Goal: Information Seeking & Learning: Check status

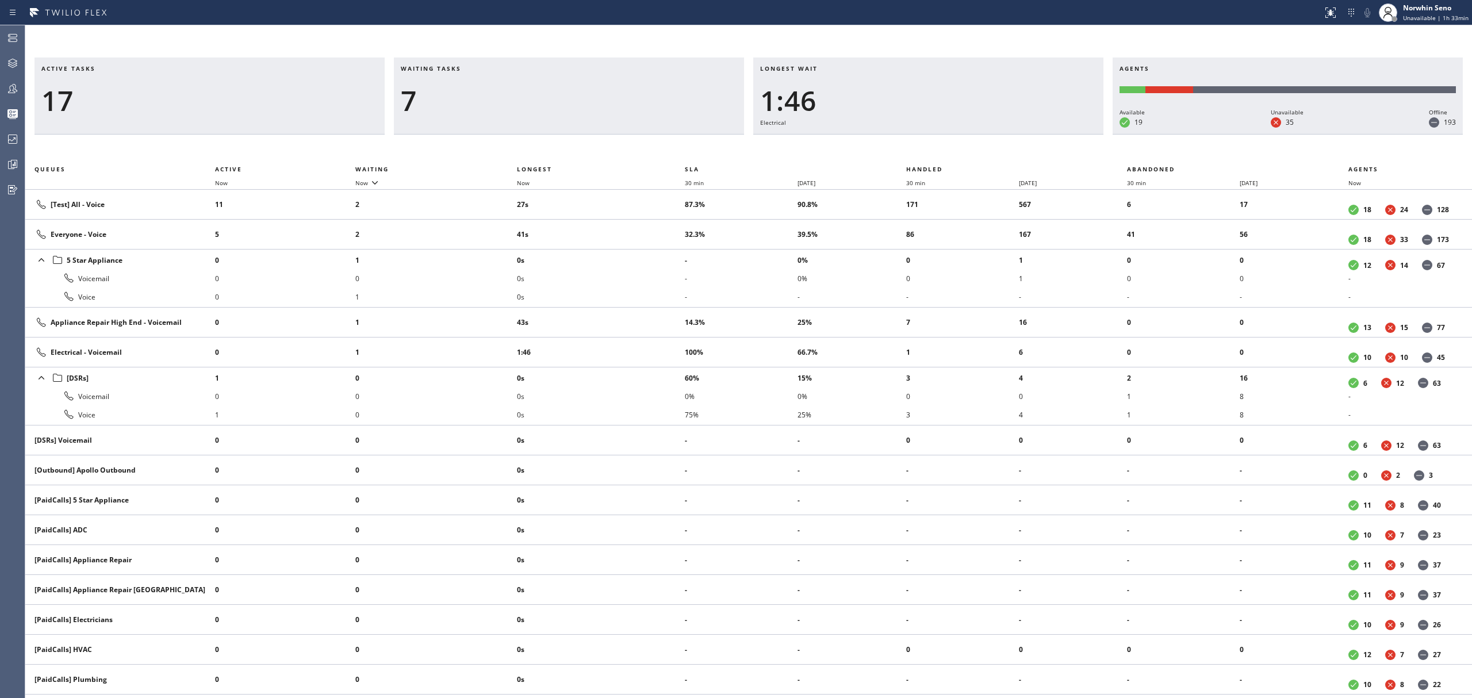
scroll to position [18, 0]
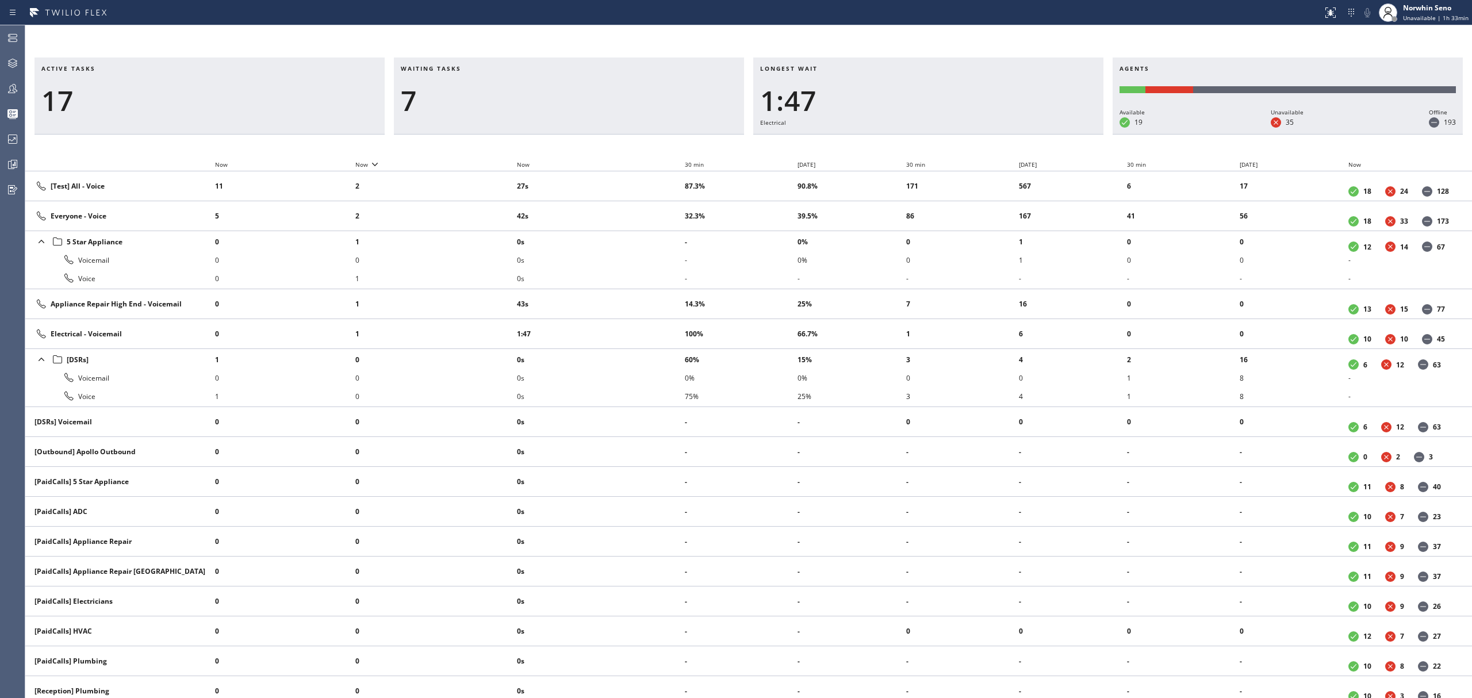
click at [390, 159] on div "Active tasks 17 Waiting tasks 7 Longest wait 1:47 Electrical Agents Available 1…" at bounding box center [748, 377] width 1447 height 641
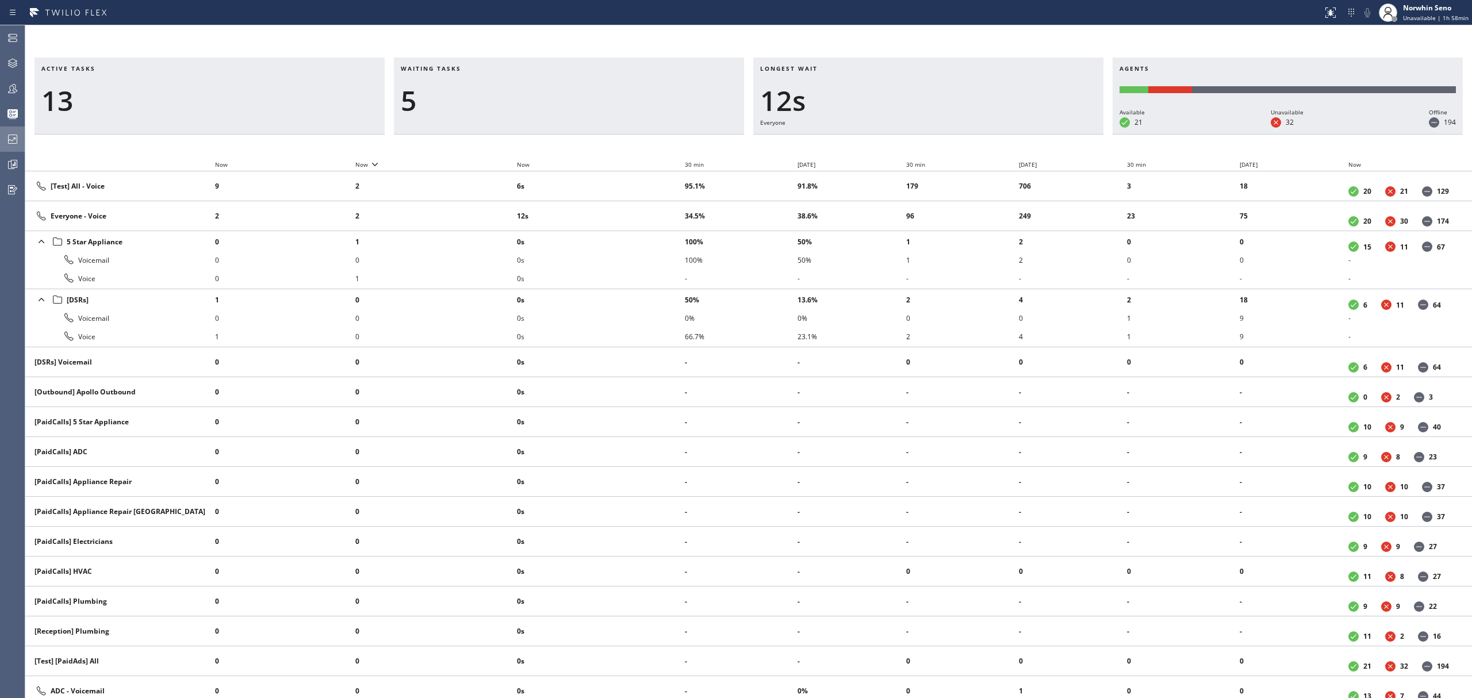
click at [14, 132] on icon at bounding box center [13, 139] width 14 height 14
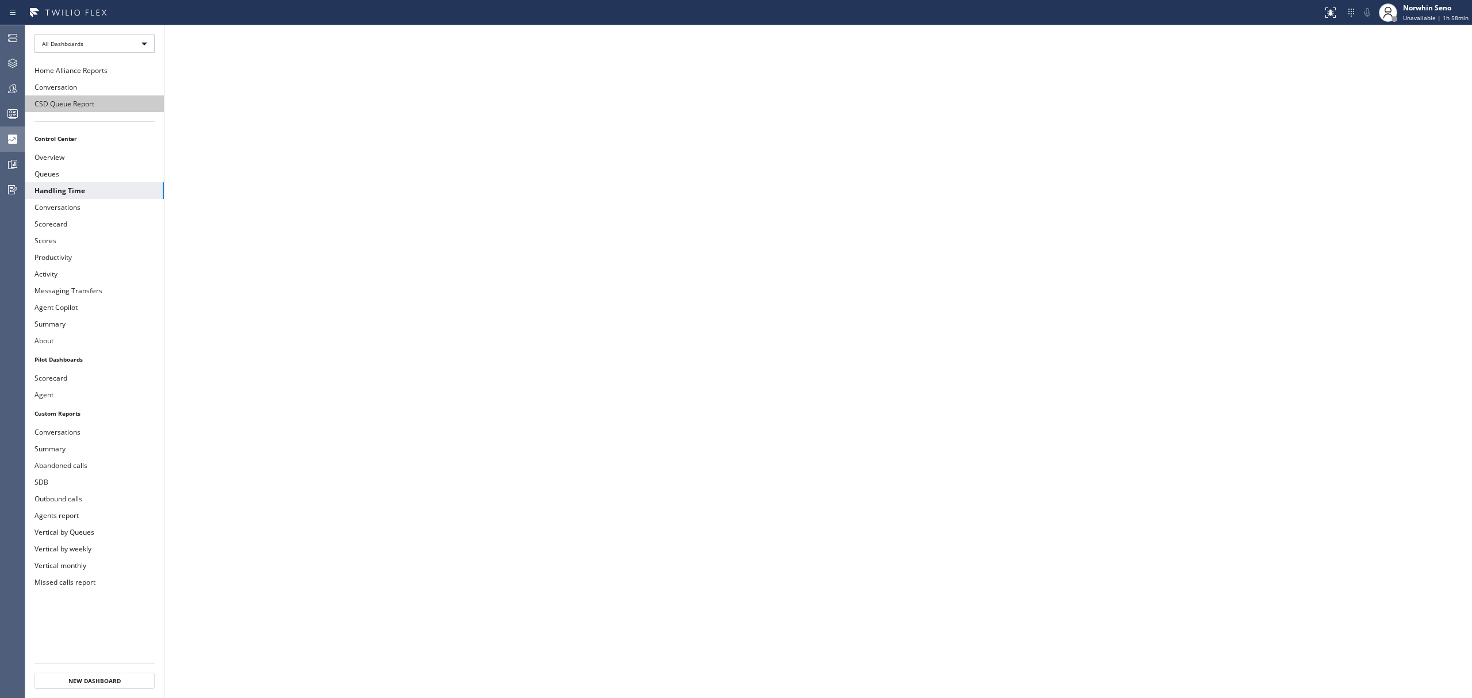
click at [94, 109] on button "CSD Queue Report" at bounding box center [94, 103] width 139 height 17
click at [82, 189] on button "Handling Time" at bounding box center [94, 190] width 139 height 17
click at [18, 117] on icon at bounding box center [13, 114] width 14 height 14
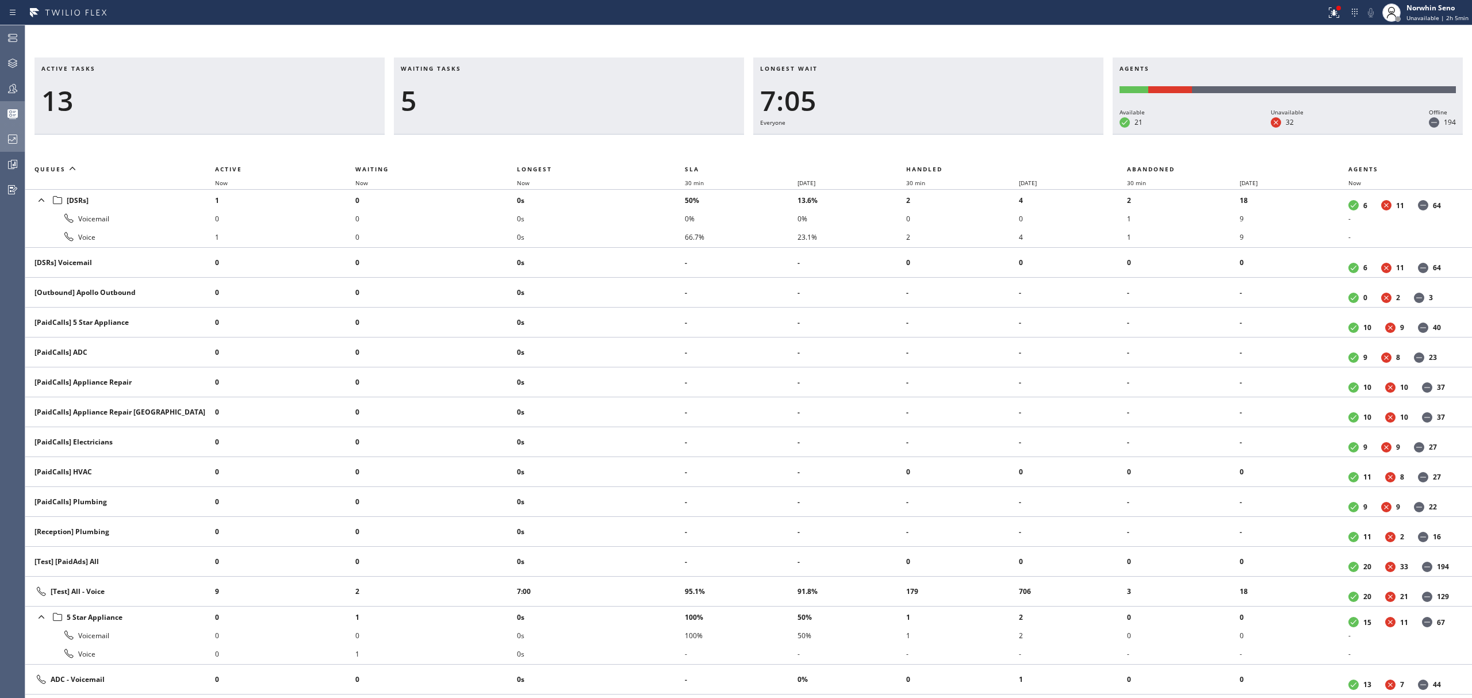
click at [383, 171] on span "Waiting" at bounding box center [371, 169] width 33 height 8
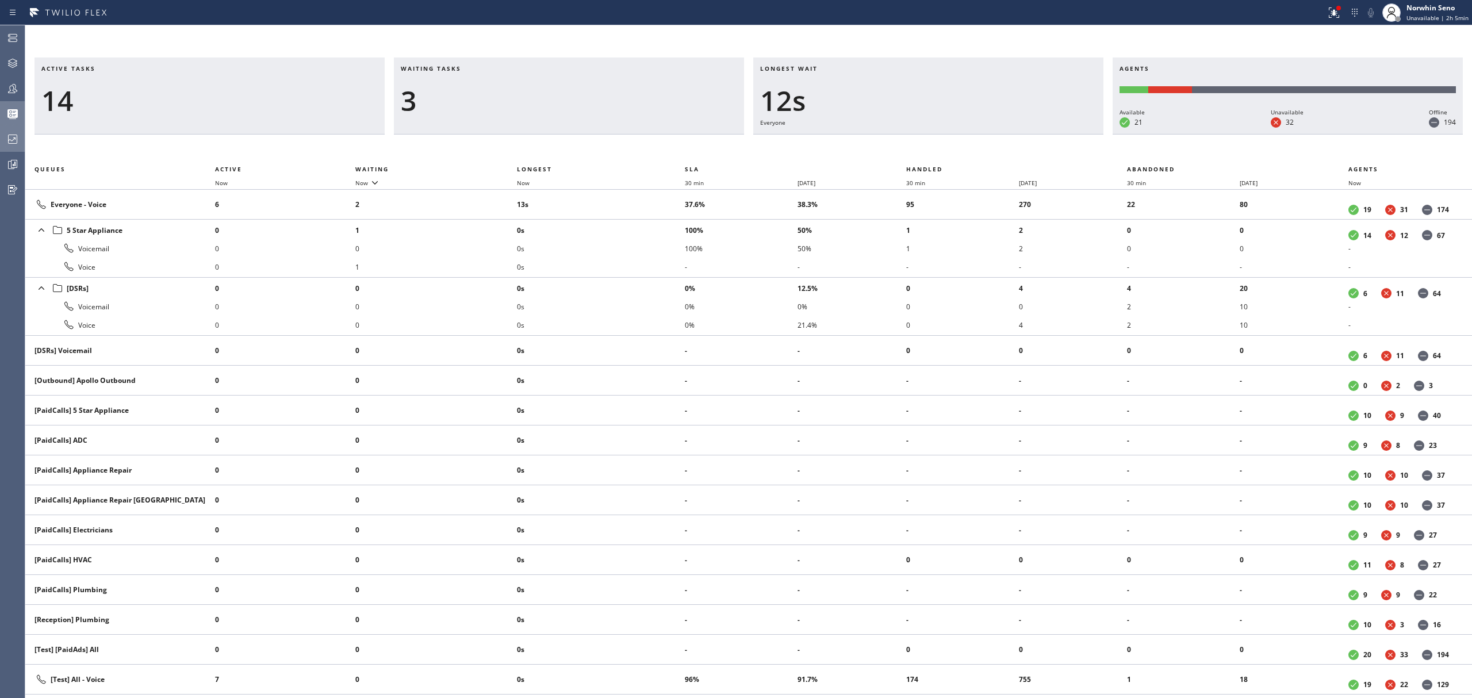
click at [479, 143] on div "Active tasks 14 Waiting tasks 3 Longest wait 12s Everyone Agents Available 21 U…" at bounding box center [748, 377] width 1447 height 641
click at [22, 141] on div at bounding box center [12, 139] width 25 height 14
